Goal: Use online tool/utility

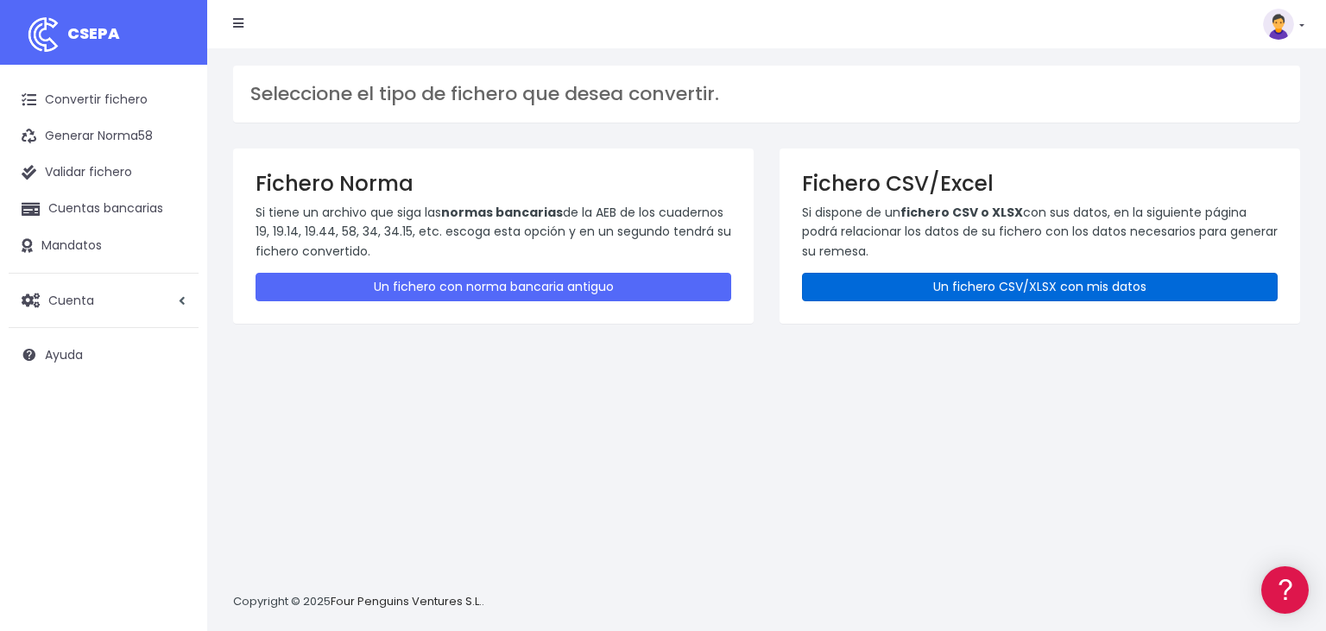
click at [1015, 282] on link "Un fichero CSV/XLSX con mis datos" at bounding box center [1040, 287] width 476 height 28
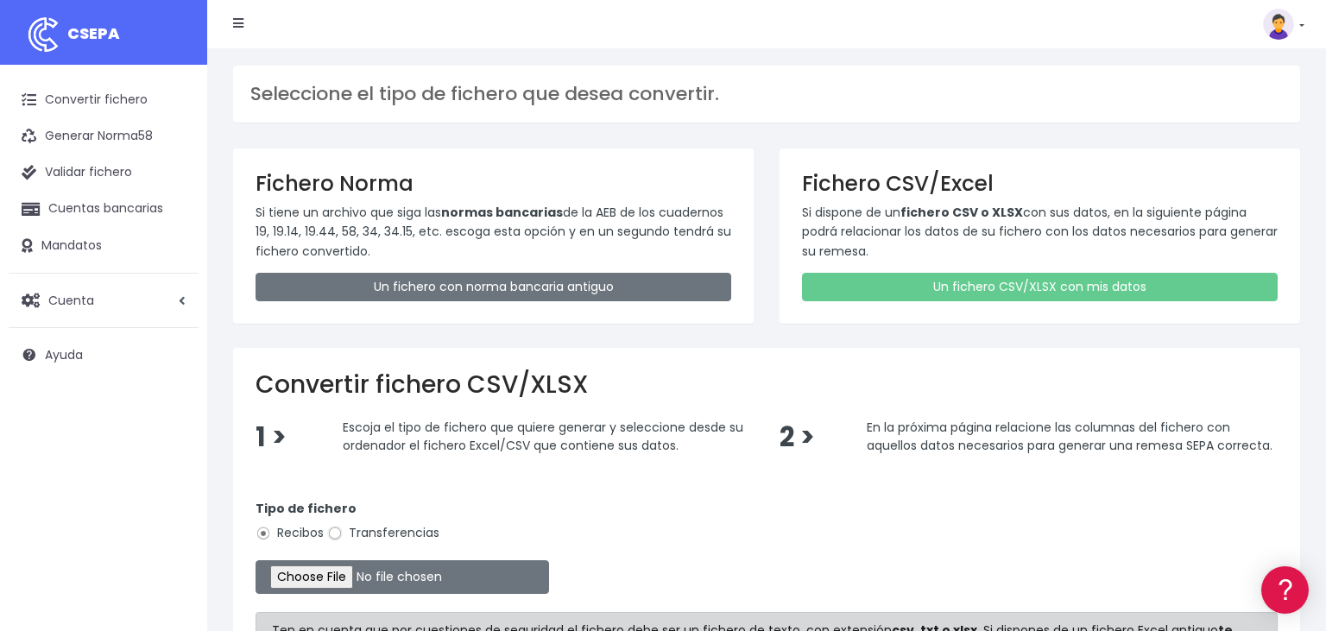
click at [333, 531] on input "Transferencias" at bounding box center [335, 534] width 16 height 16
radio input "true"
click at [302, 576] on input "file" at bounding box center [403, 577] width 294 height 34
type input "C:\fakepath\26092025.csv"
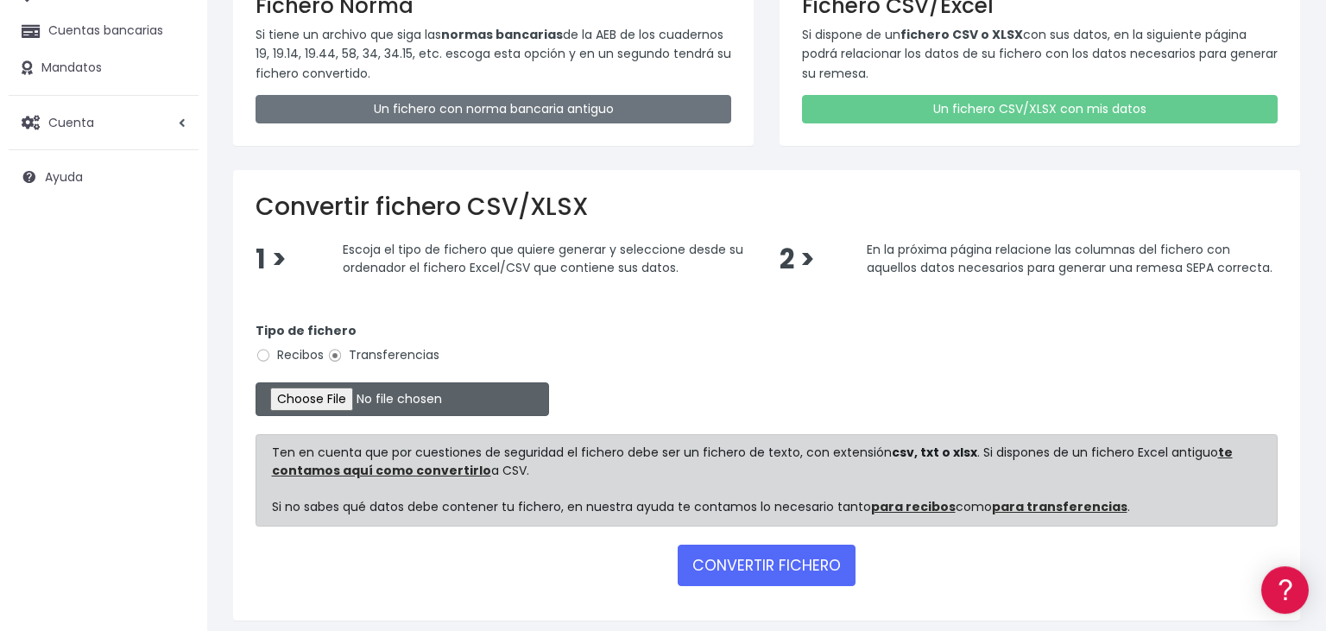
scroll to position [237, 0]
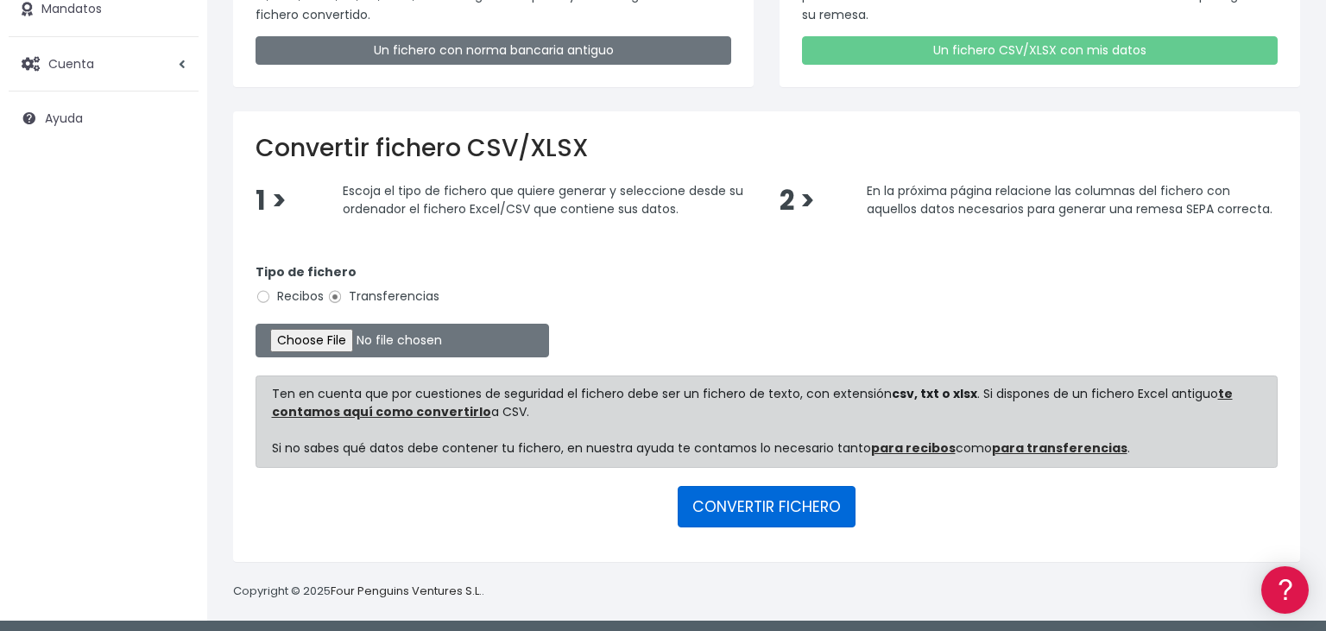
click at [777, 505] on button "CONVERTIR FICHERO" at bounding box center [767, 506] width 178 height 41
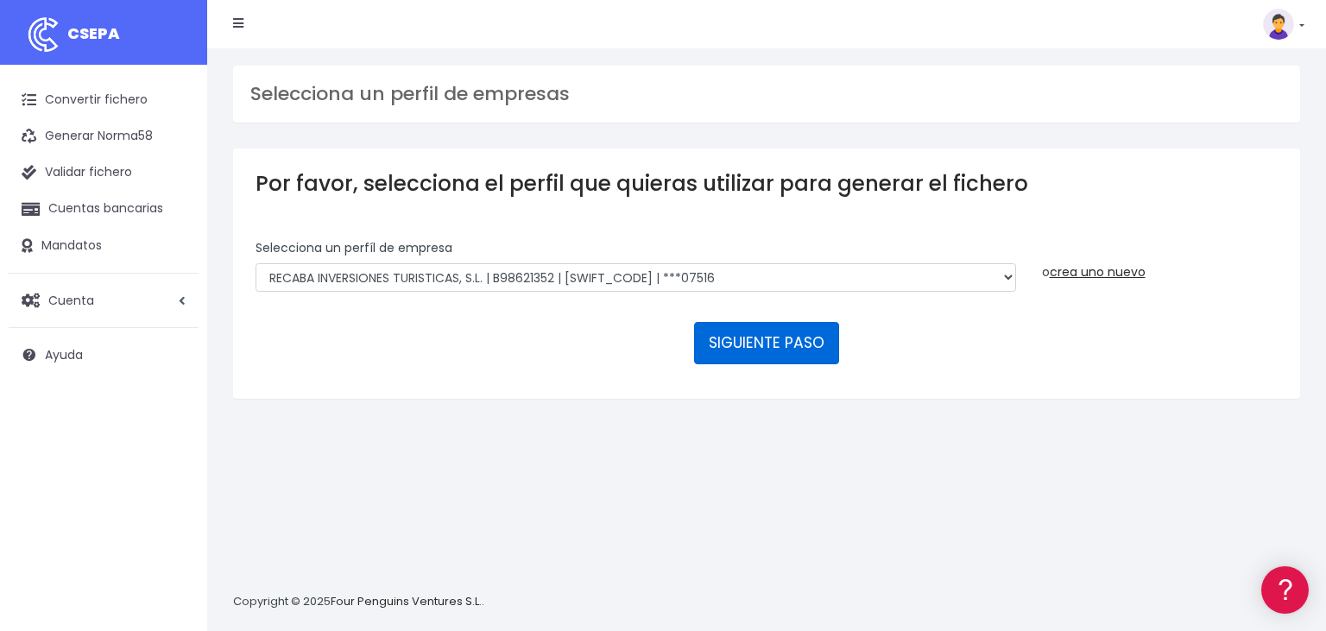
click at [776, 322] on button "SIGUIENTE PASO" at bounding box center [766, 342] width 145 height 41
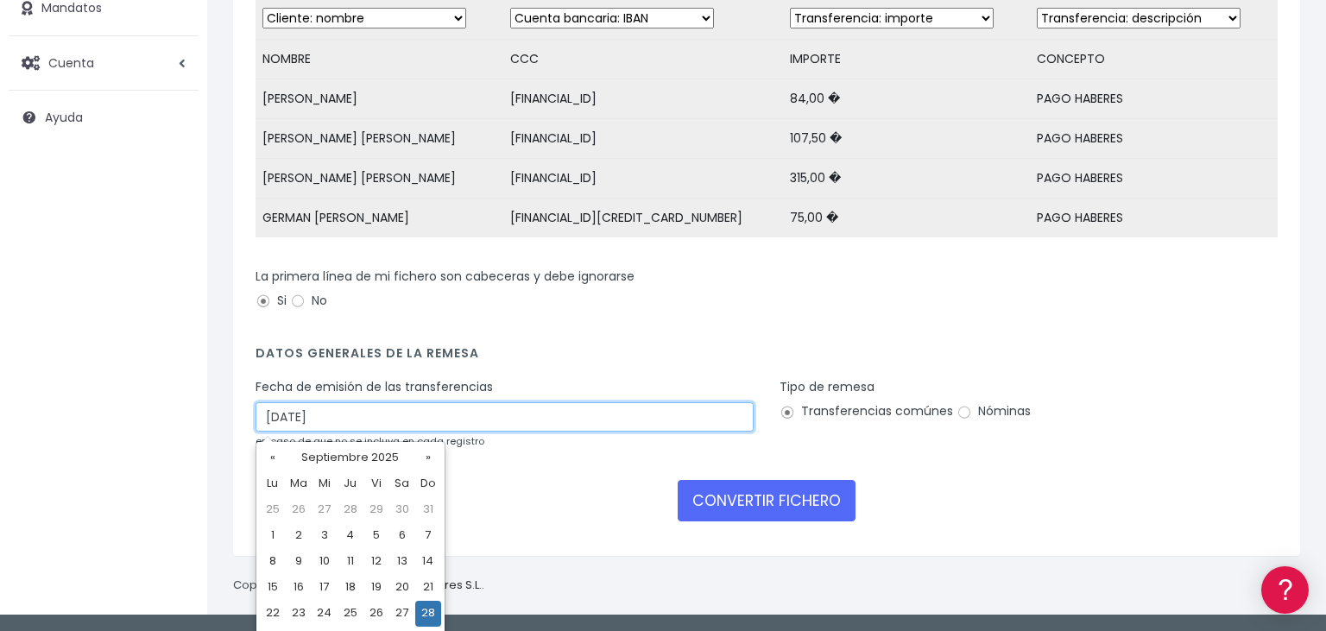
click at [370, 412] on input "28/09/2025" at bounding box center [505, 416] width 498 height 29
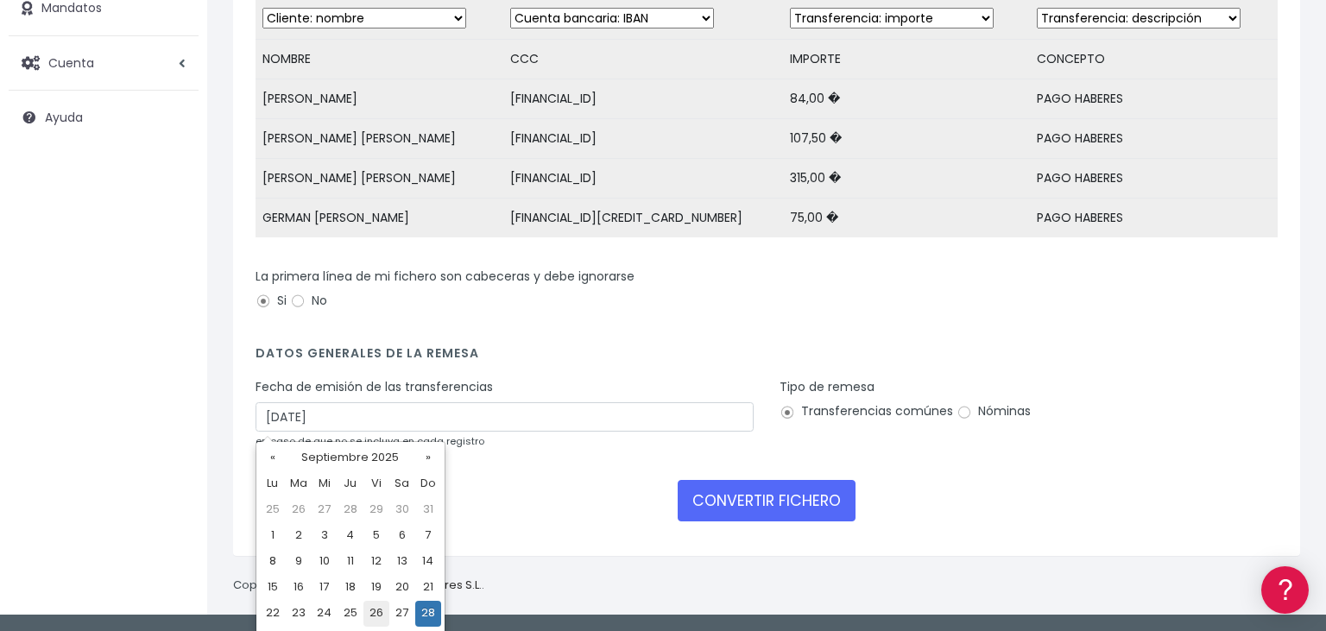
click at [376, 613] on td "26" at bounding box center [377, 614] width 26 height 26
type input "26/09/2025"
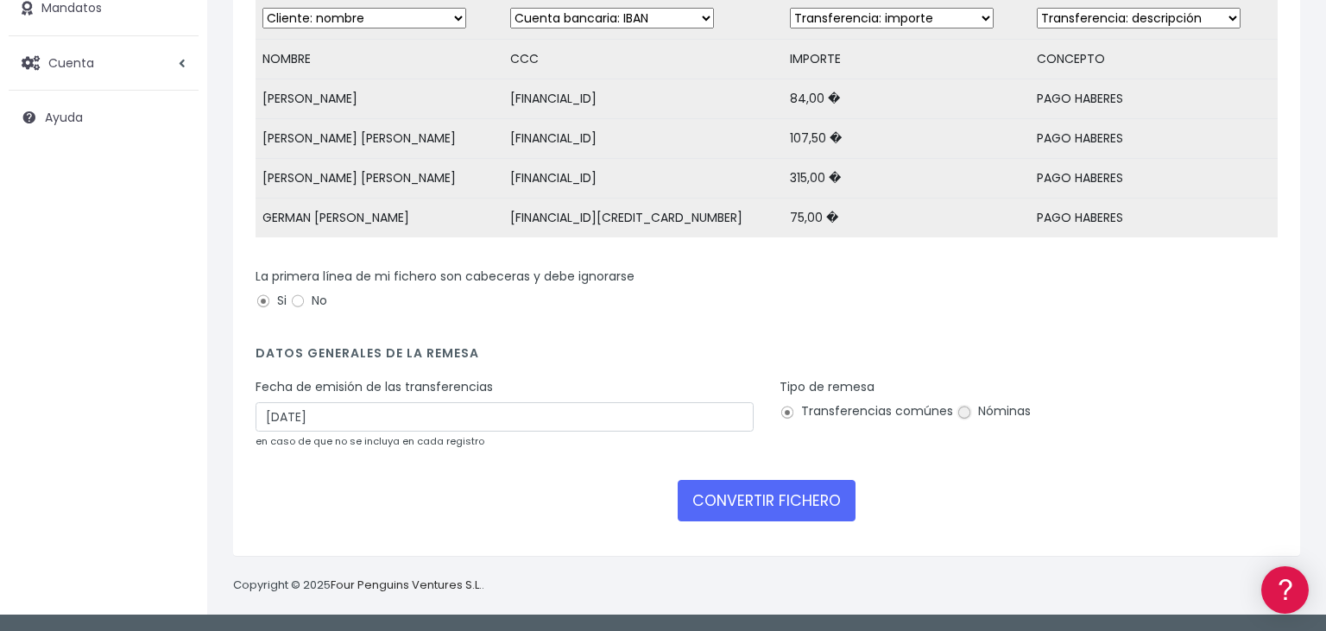
click at [958, 412] on input "Nóminas" at bounding box center [965, 413] width 16 height 16
radio input "true"
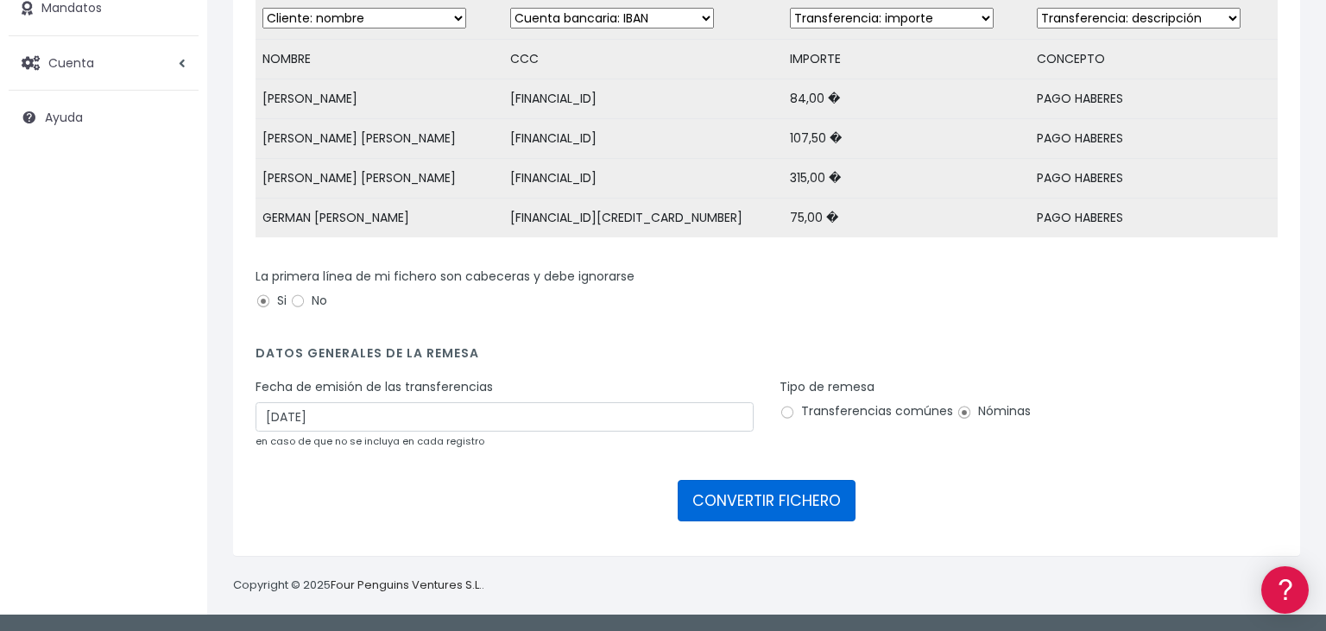
click at [765, 498] on button "CONVERTIR FICHERO" at bounding box center [767, 500] width 178 height 41
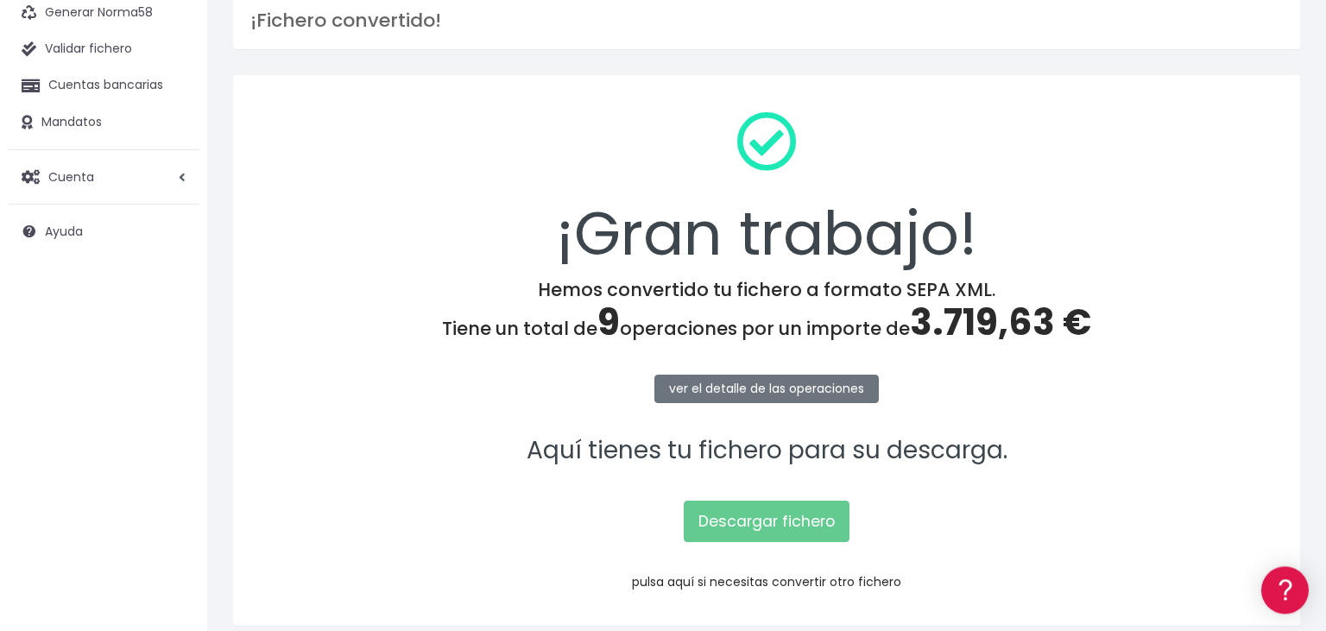
scroll to position [174, 0]
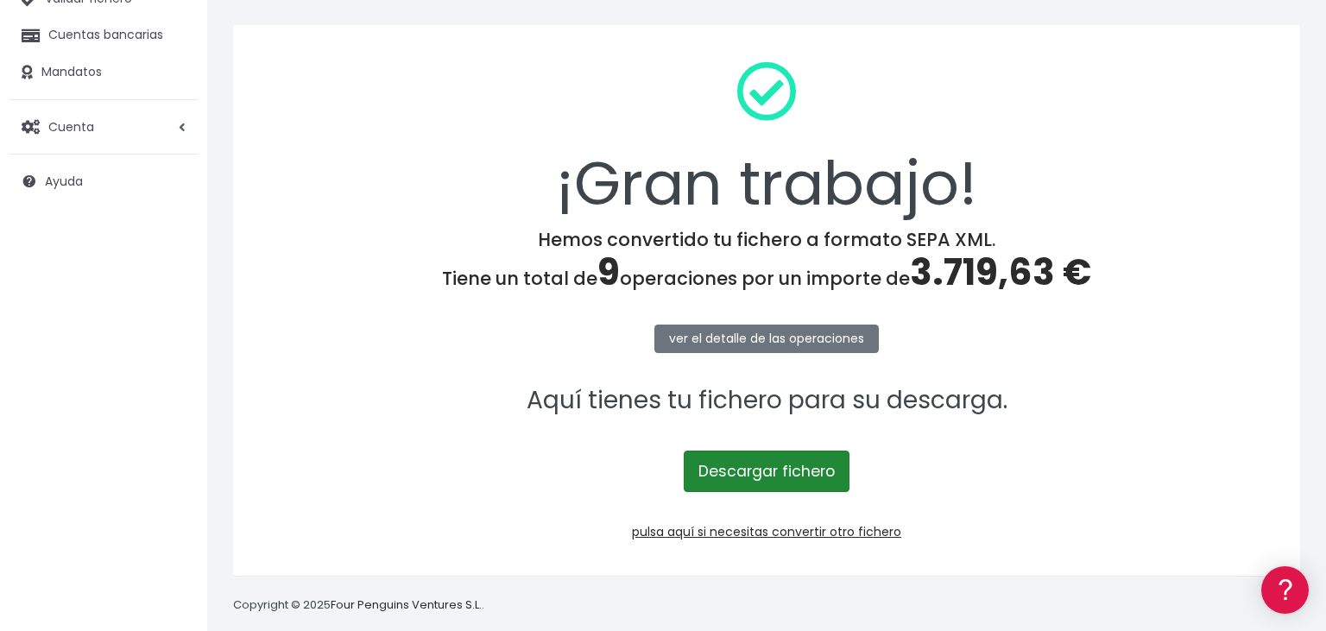
click at [789, 471] on link "Descargar fichero" at bounding box center [767, 471] width 166 height 41
click at [791, 470] on link "Descargar fichero" at bounding box center [767, 471] width 166 height 41
